Goal: Task Accomplishment & Management: Manage account settings

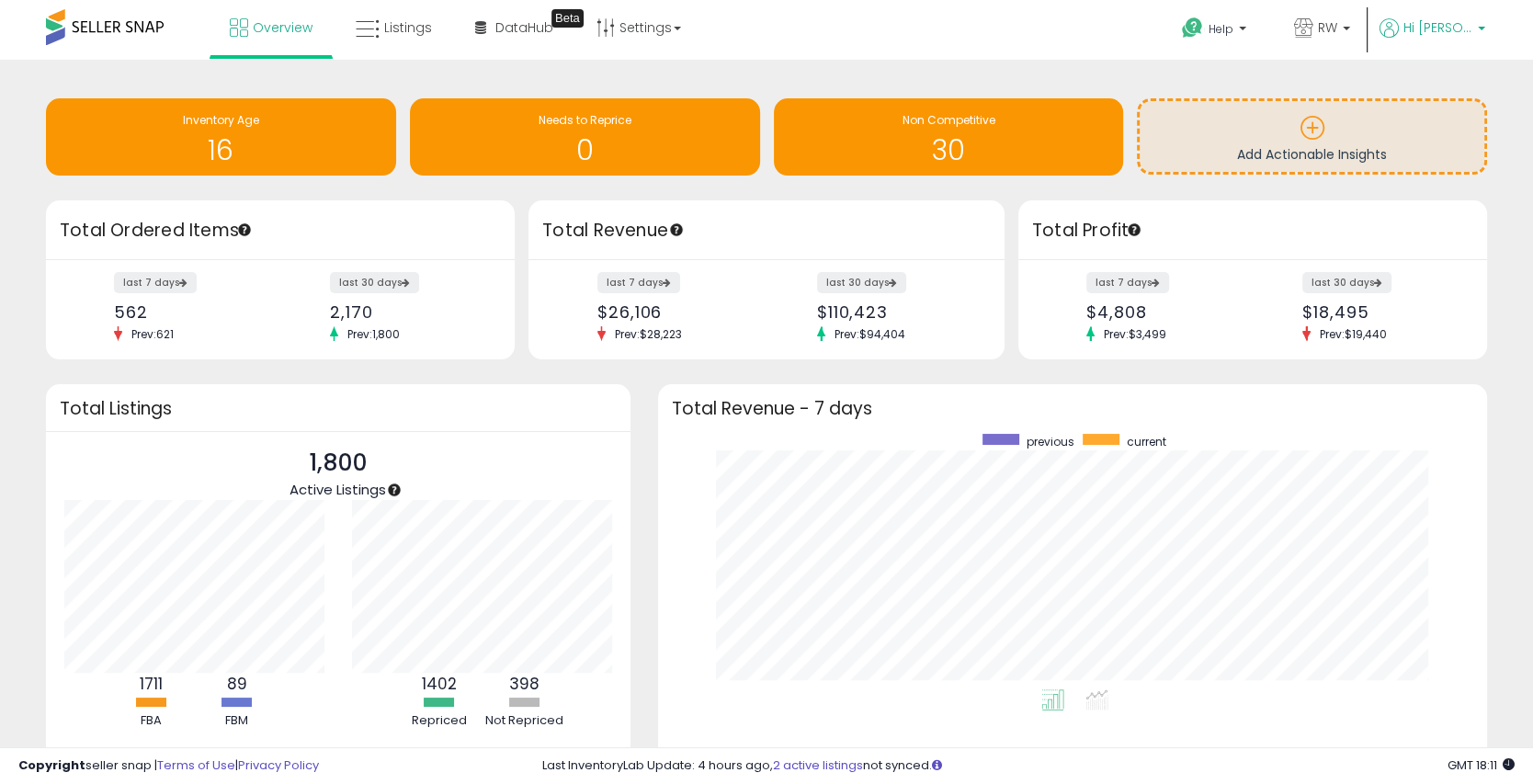
click at [1379, 33] on span "Hi [PERSON_NAME]" at bounding box center [1439, 27] width 69 height 18
click at [1379, 111] on li "Account" at bounding box center [1444, 99] width 76 height 46
click at [1379, 106] on link "Account" at bounding box center [1444, 98] width 49 height 17
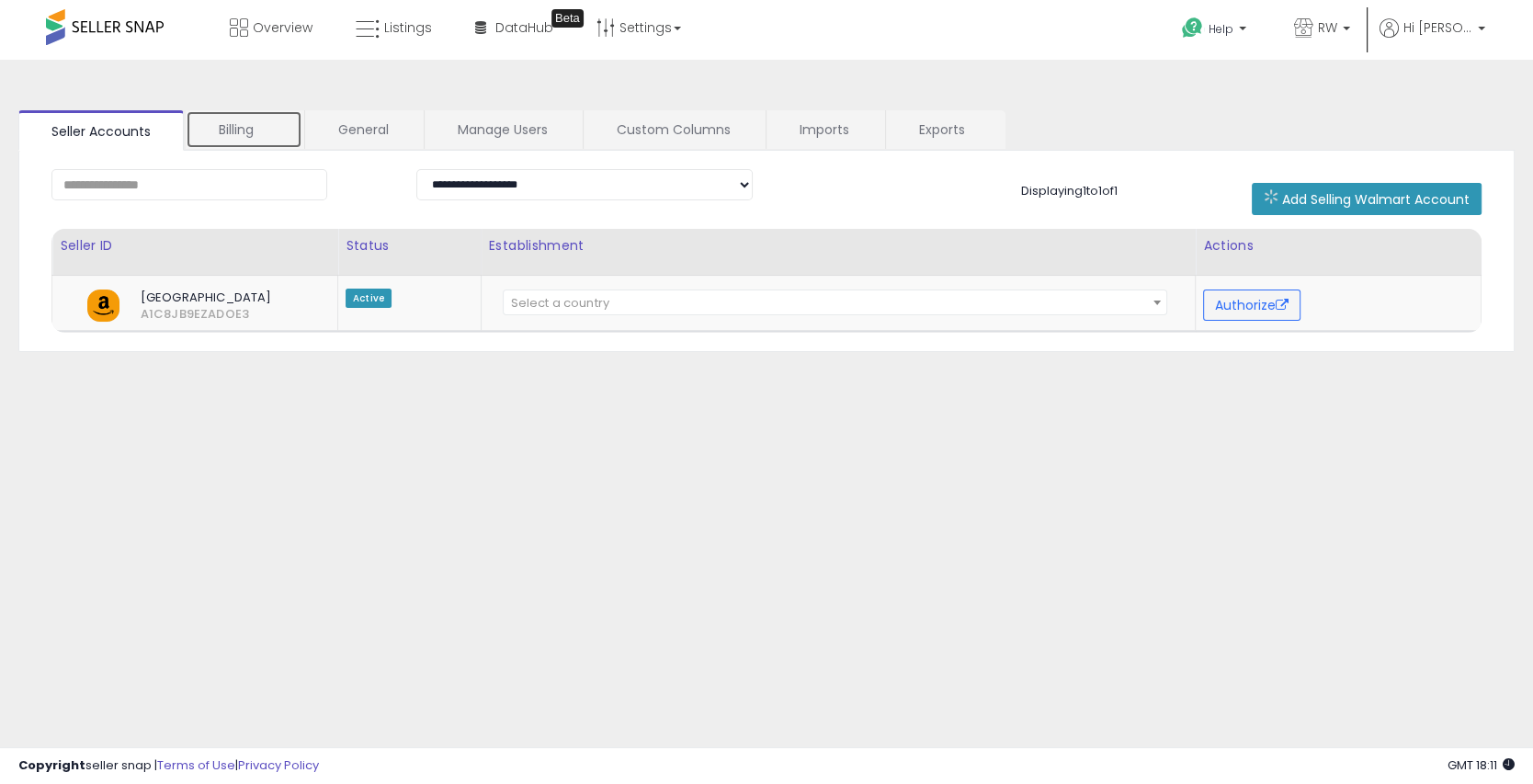
click at [231, 143] on link "Billing" at bounding box center [243, 130] width 116 height 38
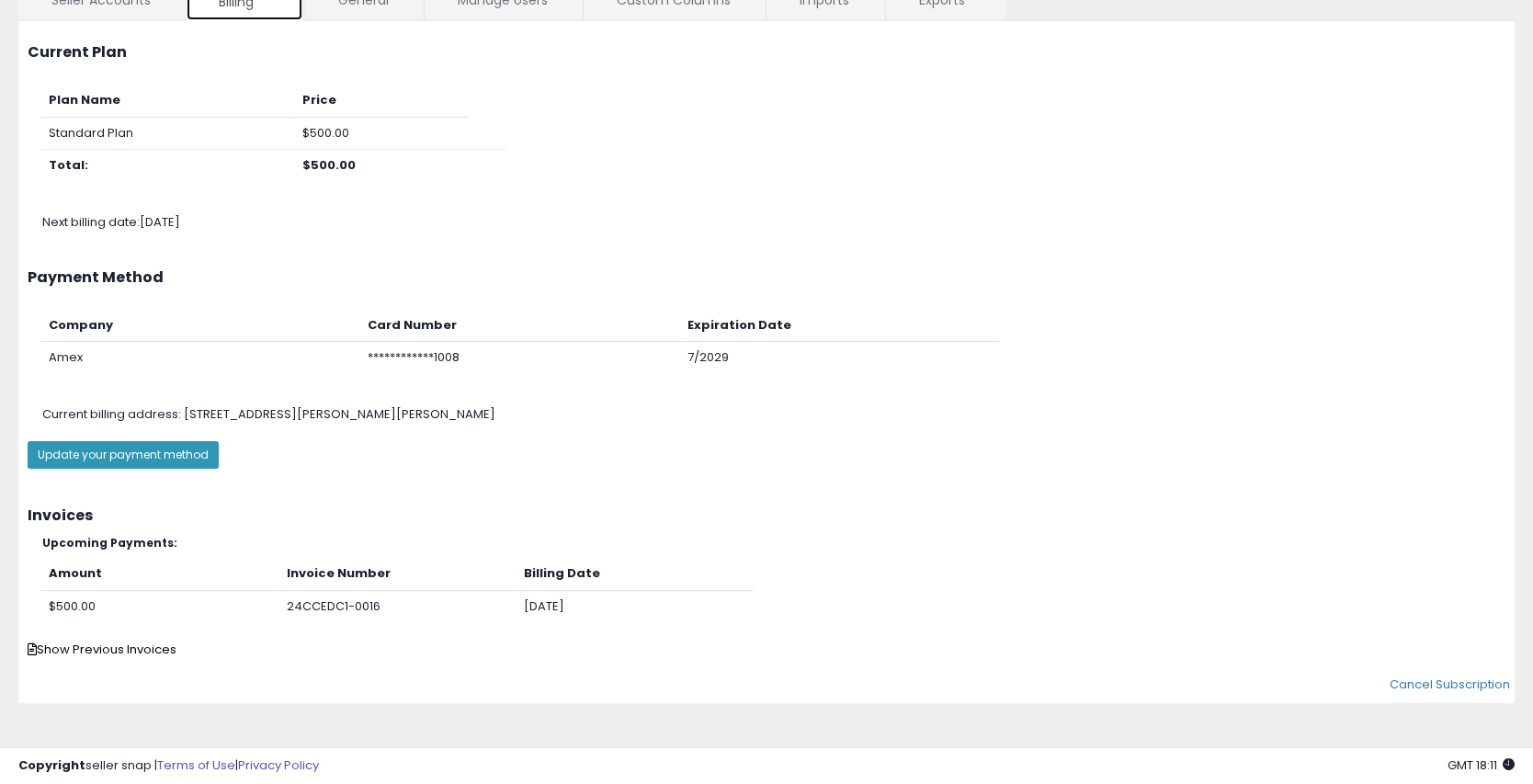
scroll to position [136, 0]
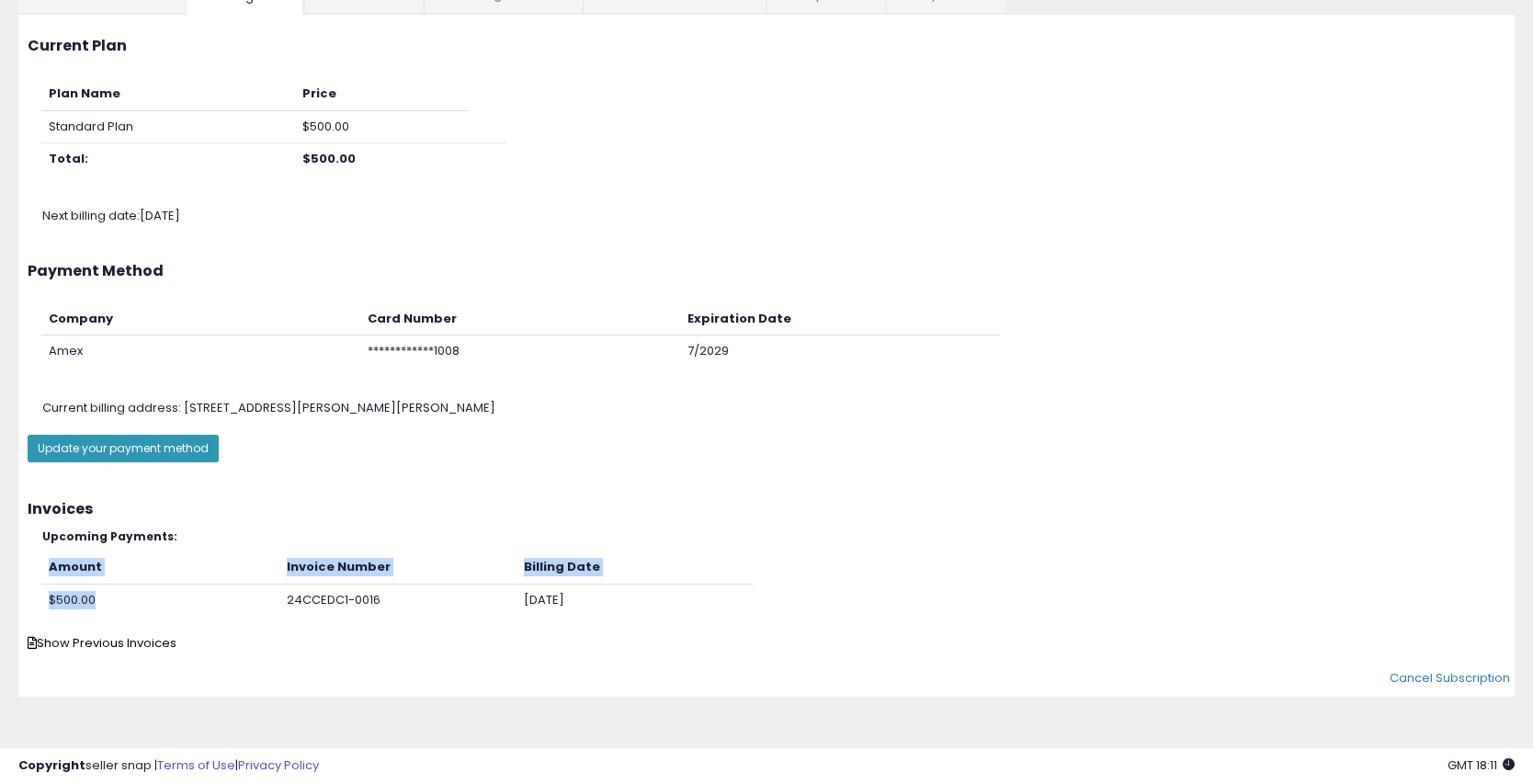
drag, startPoint x: 235, startPoint y: 606, endPoint x: 237, endPoint y: 544, distance: 62.0
click at [237, 481] on div "Upcoming Payments: Amount Invoice Number Billing Date $500.00 24CCEDC1-0016 [DA…" at bounding box center [766, 481] width 1506 height 0
click at [240, 532] on h5 "Upcoming Payments:" at bounding box center [774, 536] width 1464 height 12
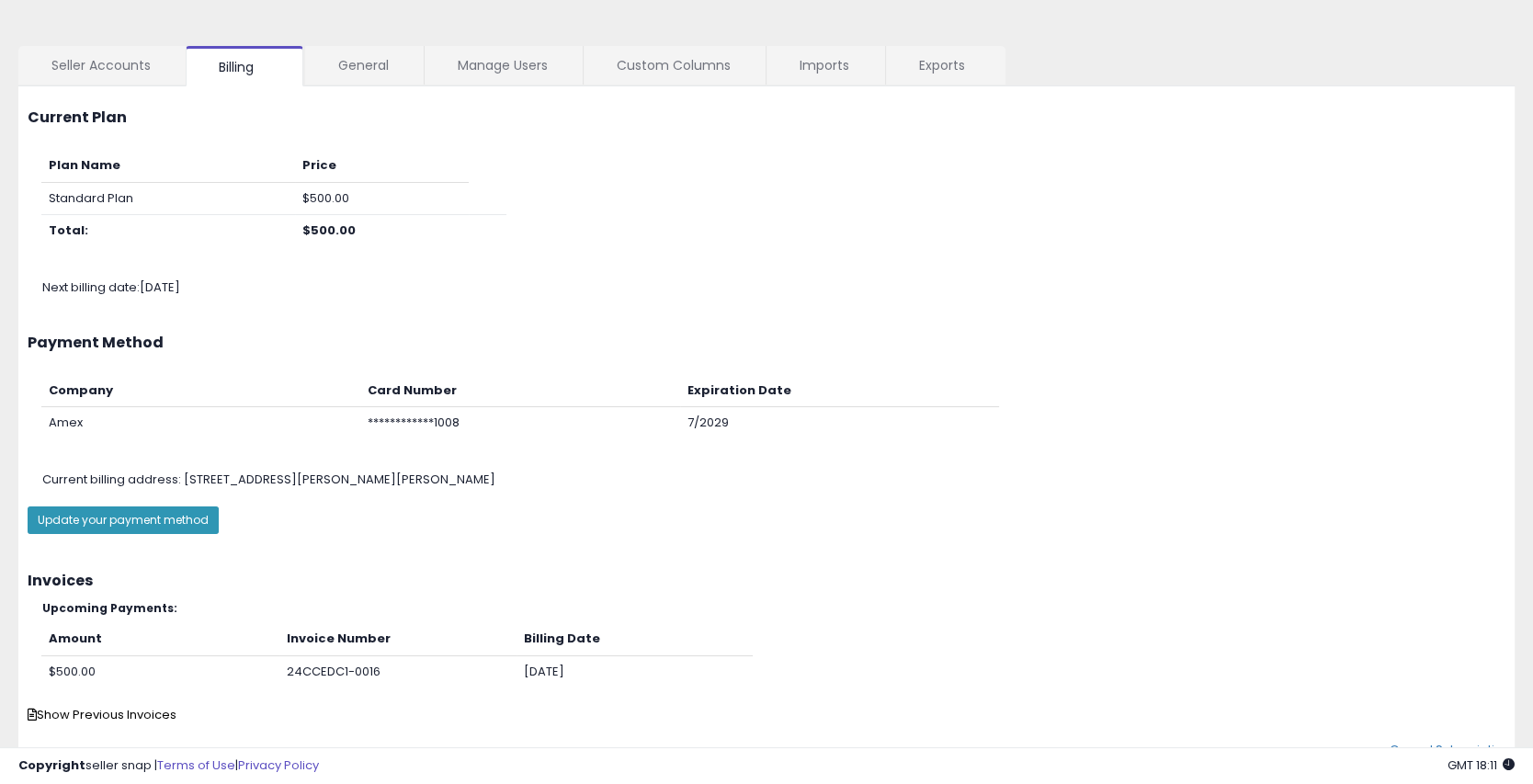
scroll to position [63, 0]
